Goal: Task Accomplishment & Management: Manage account settings

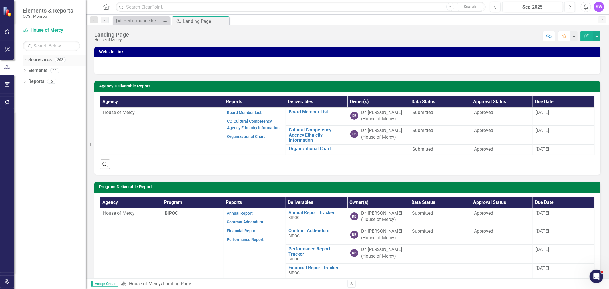
click at [25, 59] on icon "Dropdown" at bounding box center [25, 60] width 4 height 3
click at [25, 69] on div "Dropdown Scorecards 262 Dropdown [GEOGRAPHIC_DATA] Dropdown [DEMOGRAPHIC_DATA] …" at bounding box center [54, 66] width 63 height 22
click at [27, 70] on icon "Dropdown" at bounding box center [28, 70] width 4 height 3
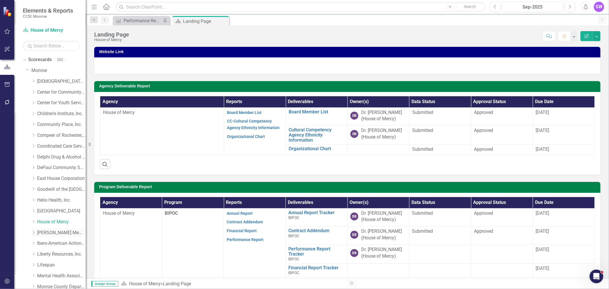
click at [35, 234] on icon "Dropdown" at bounding box center [33, 232] width 4 height 3
click at [35, 233] on div "Dropdown" at bounding box center [32, 232] width 5 height 4
click at [34, 233] on icon "Dropdown" at bounding box center [33, 232] width 4 height 3
click at [46, 232] on link "[PERSON_NAME] Memorial Institute, Inc." at bounding box center [61, 233] width 49 height 7
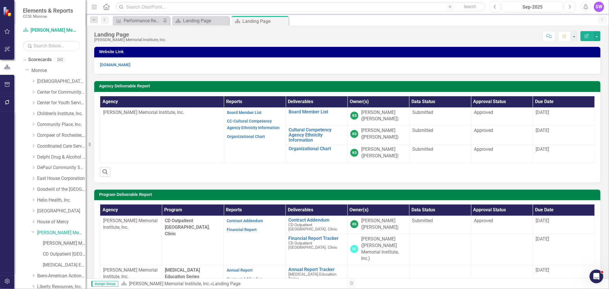
click at [60, 244] on link "[PERSON_NAME] Memorial Institute, Inc. (MCOMH Internal)" at bounding box center [64, 243] width 43 height 7
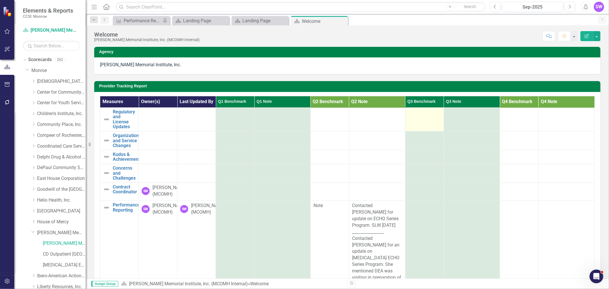
click at [419, 116] on div at bounding box center [425, 112] width 33 height 7
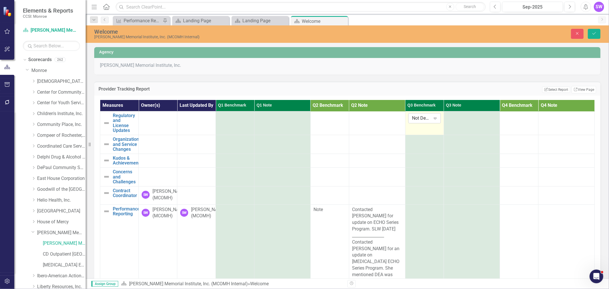
click at [433, 121] on icon "Expand" at bounding box center [436, 118] width 6 height 5
click at [424, 163] on div "Note" at bounding box center [427, 163] width 37 height 7
click at [452, 120] on div at bounding box center [472, 116] width 50 height 7
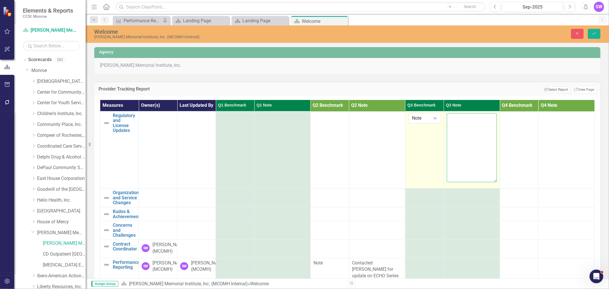
paste textarea "Office of Mental Health is conditionally approving the PAR application for [PER…"
click at [447, 126] on textarea "Office of Mental Health is conditionally approving the PAR application for [PER…" at bounding box center [472, 147] width 50 height 69
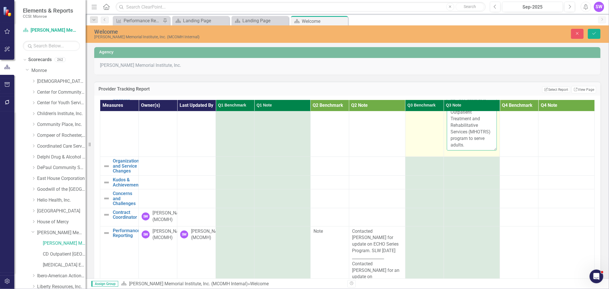
click at [461, 151] on textarea "Office of Mental Health is conditionally approving the PAR application for [PER…" at bounding box center [472, 115] width 50 height 69
type textarea "Office of Mental Health is conditionally approving the PAR application for [PER…"
click at [595, 34] on icon "Save" at bounding box center [594, 33] width 5 height 4
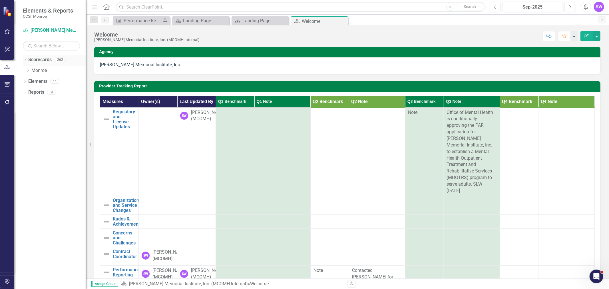
click at [25, 59] on icon "Dropdown" at bounding box center [24, 59] width 3 height 4
click at [24, 60] on icon "Dropdown" at bounding box center [25, 60] width 4 height 3
click at [27, 71] on icon "Dropdown" at bounding box center [28, 70] width 4 height 3
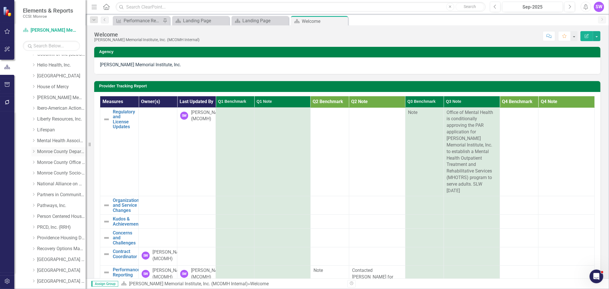
scroll to position [63, 0]
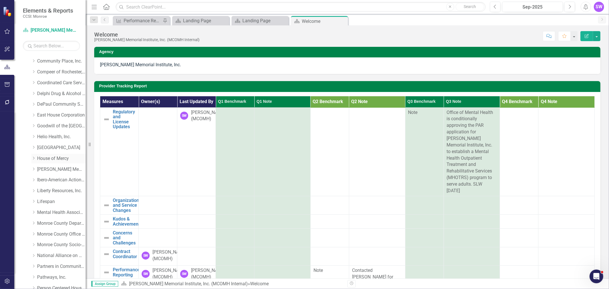
click at [33, 158] on icon "Dropdown" at bounding box center [33, 158] width 4 height 3
click at [52, 157] on link "House of Mercy" at bounding box center [61, 158] width 49 height 7
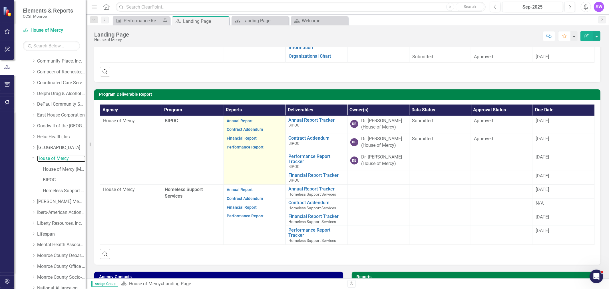
scroll to position [95, 0]
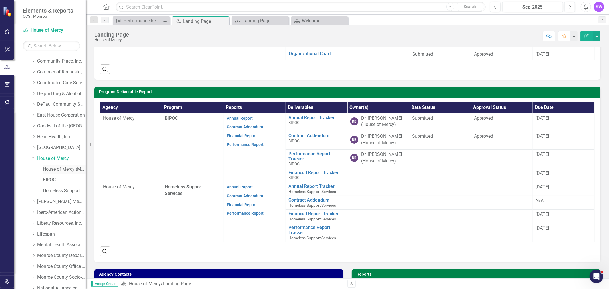
click at [62, 170] on link "House of Mercy (MCOMH Internal)" at bounding box center [64, 169] width 43 height 7
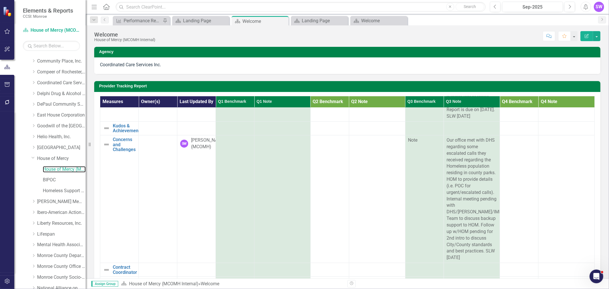
scroll to position [95, 0]
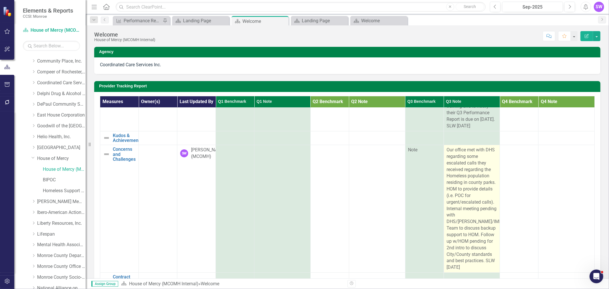
click at [456, 174] on span "Our office met with DHS regarding some escalated calls they received regarding …" at bounding box center [479, 208] width 64 height 123
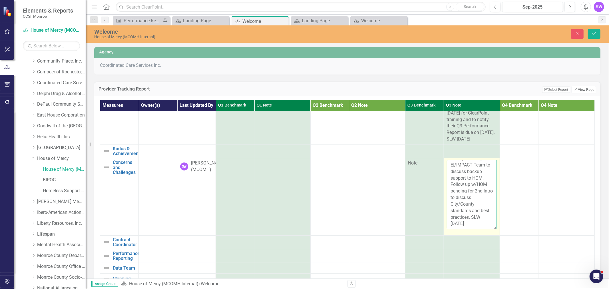
scroll to position [118, 0]
drag, startPoint x: 445, startPoint y: 185, endPoint x: 479, endPoint y: 212, distance: 44.0
click at [479, 212] on textarea "Our office met with DHS regarding some escalated calls they received regarding …" at bounding box center [472, 194] width 50 height 69
click at [579, 33] on icon "Close" at bounding box center [577, 33] width 5 height 4
